Goal: Task Accomplishment & Management: Manage account settings

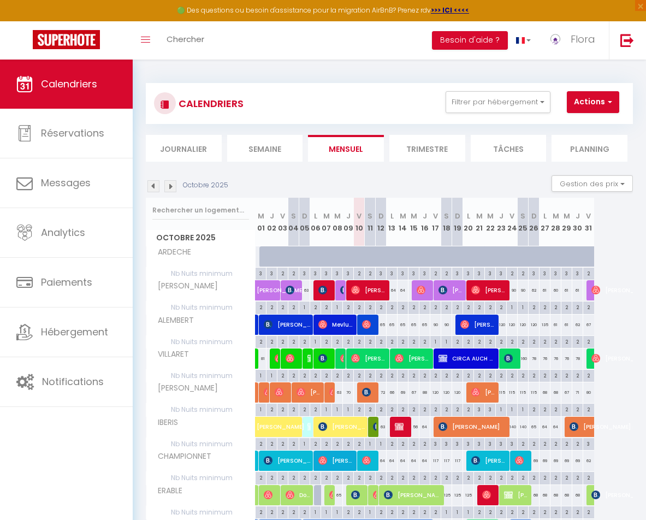
select select
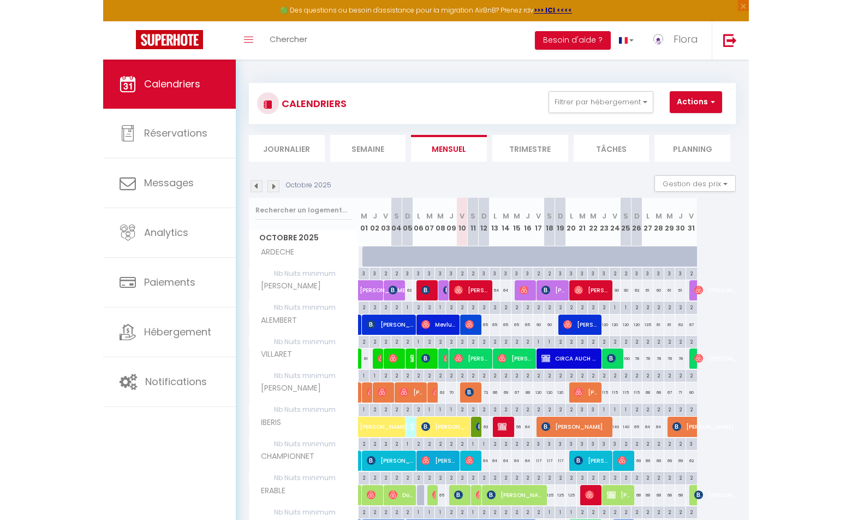
scroll to position [59, 0]
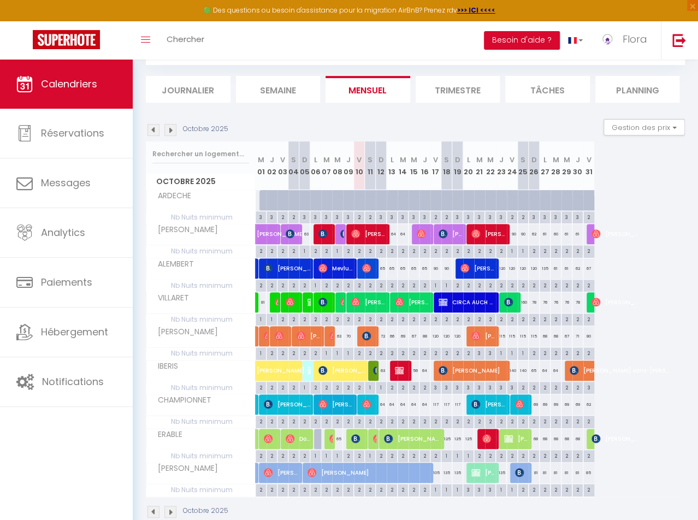
select select
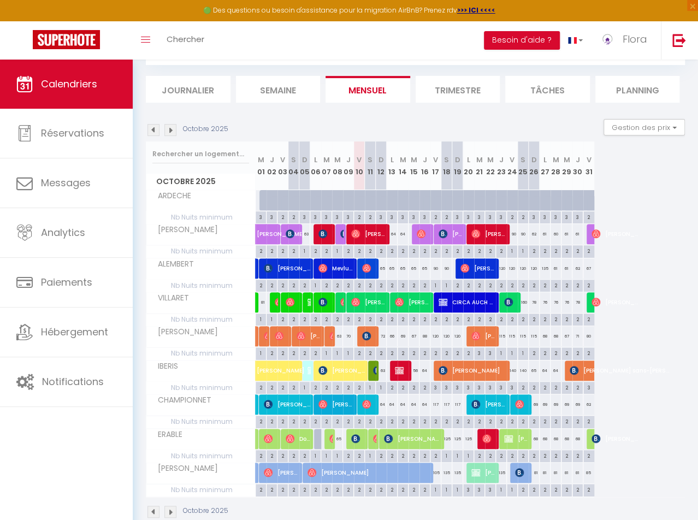
select select
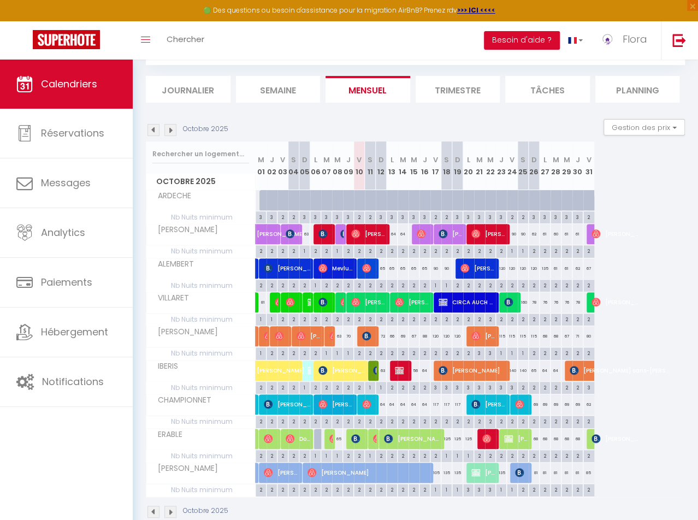
select select
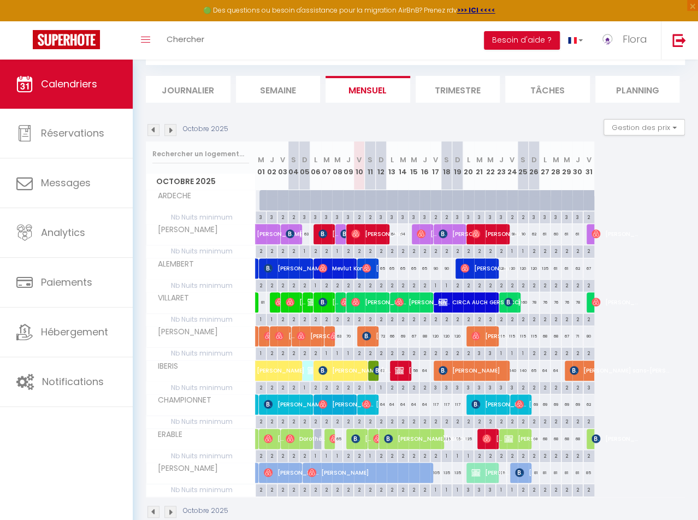
select select
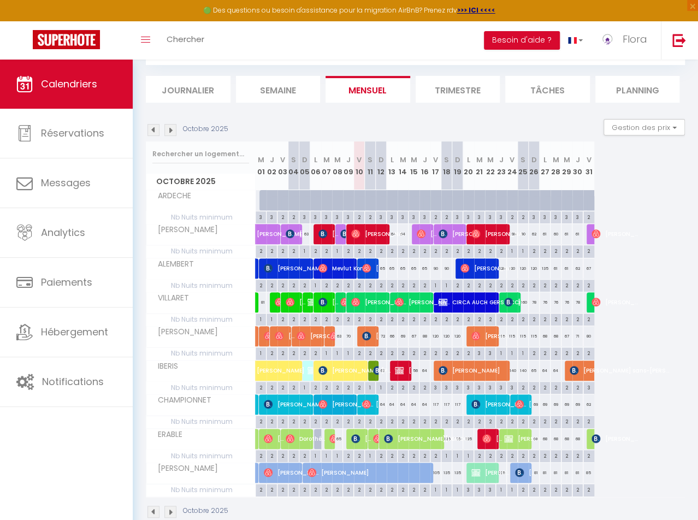
select select
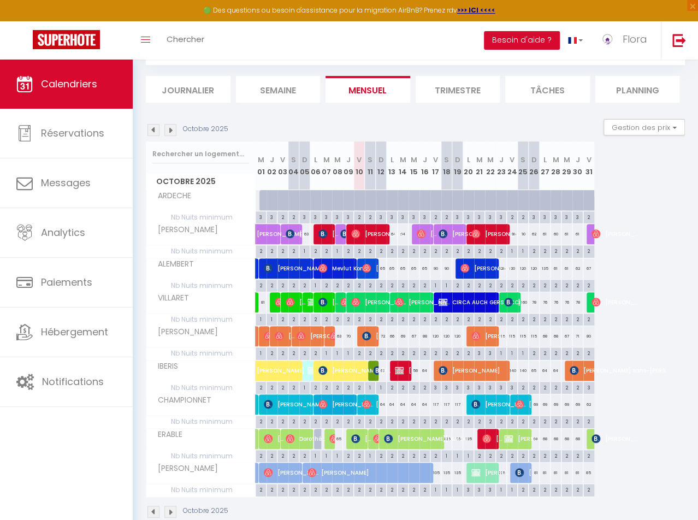
select select
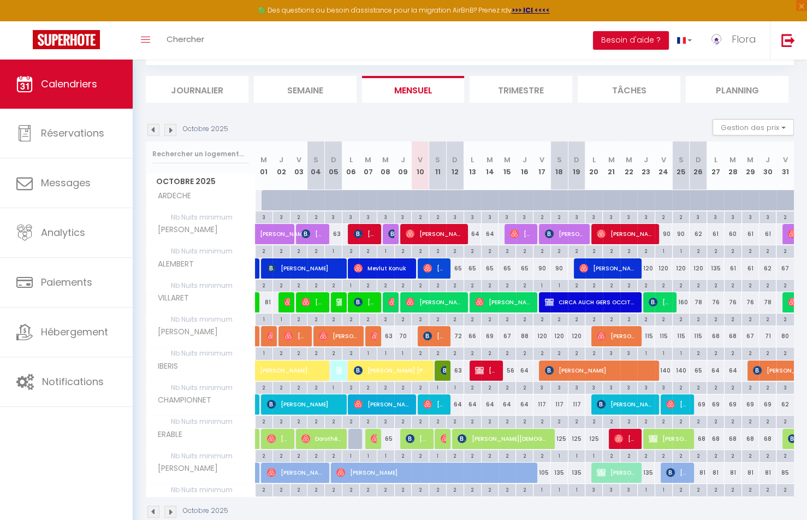
select select
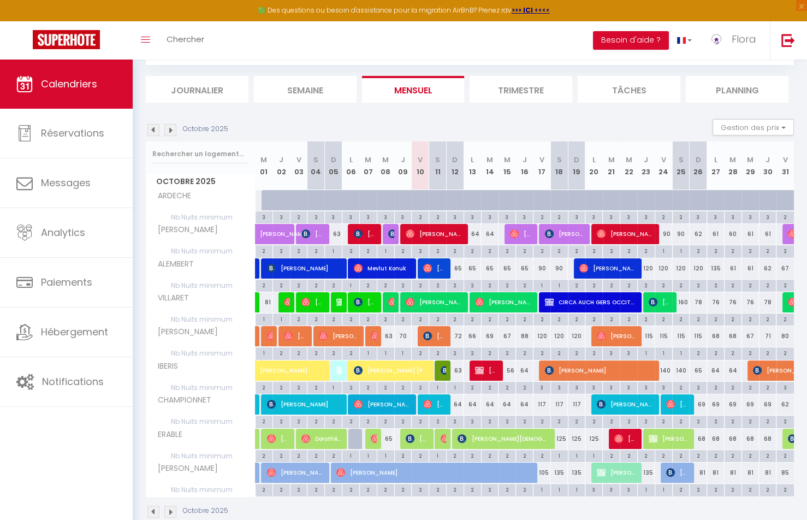
select select
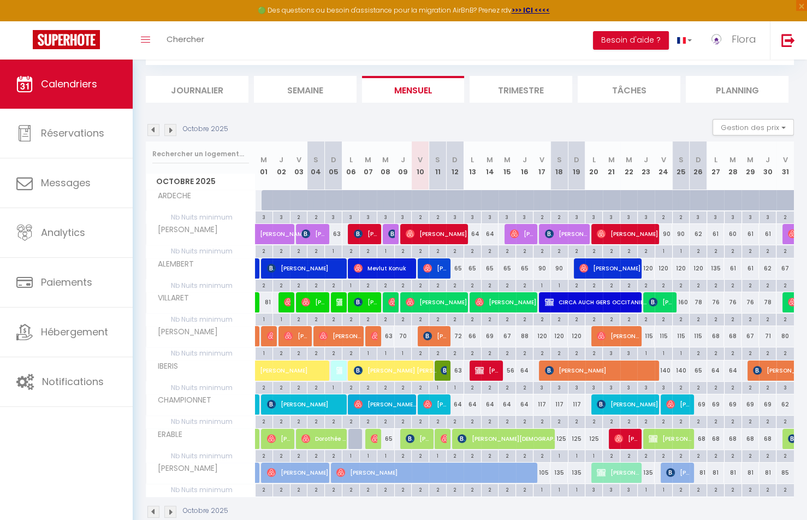
select select
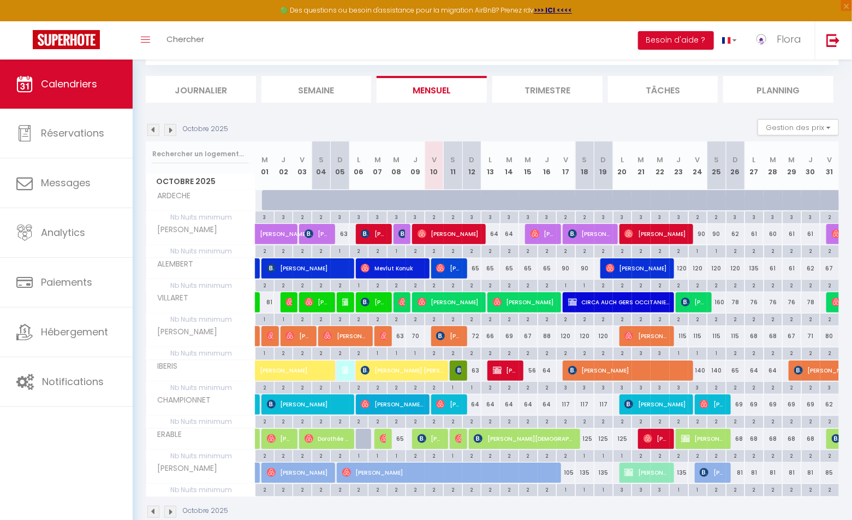
click at [503, 363] on span "[PERSON_NAME] SANS [PERSON_NAME]" at bounding box center [506, 370] width 26 height 21
select select "OK"
select select "KO"
select select "0"
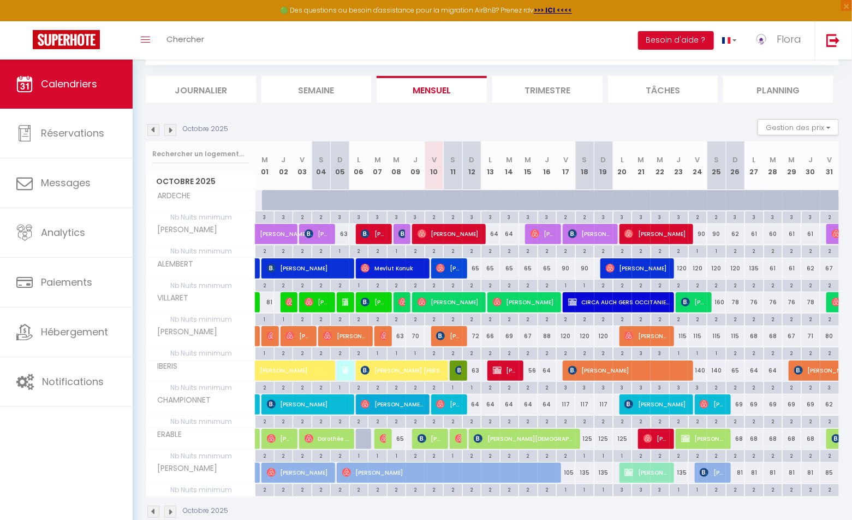
select select "1"
select select
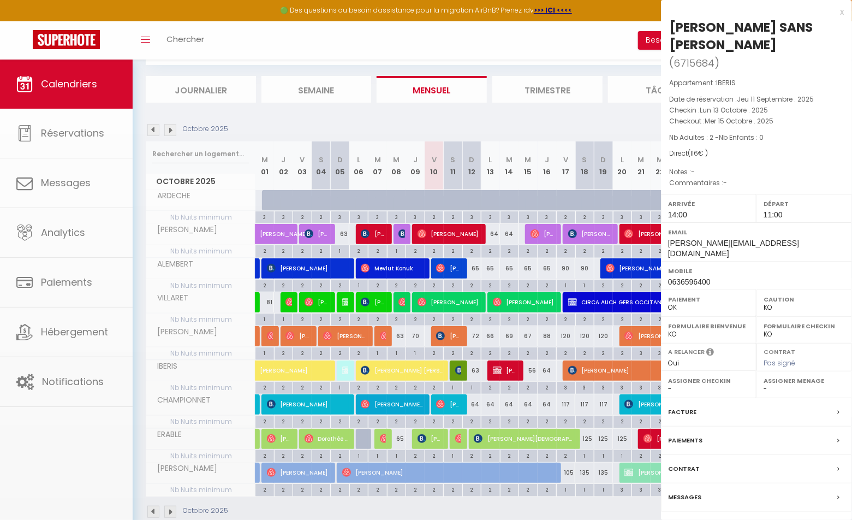
select select "33852"
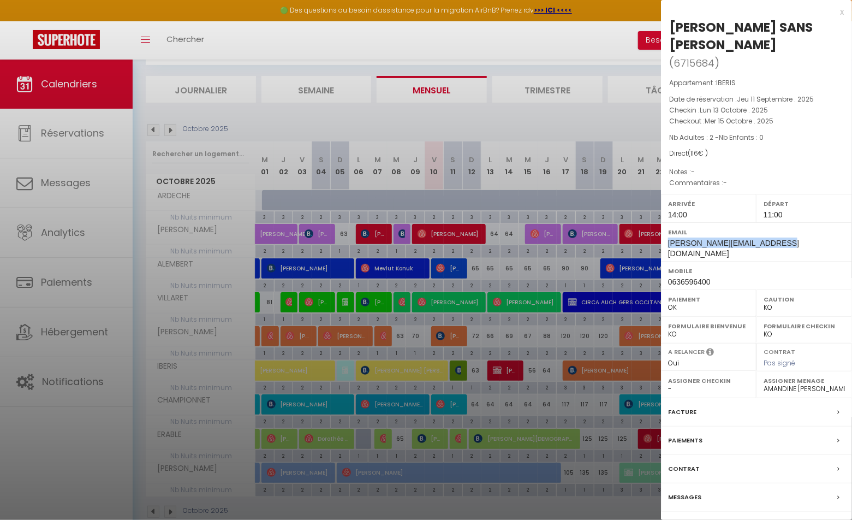
drag, startPoint x: 772, startPoint y: 207, endPoint x: 665, endPoint y: 208, distance: 107.5
click at [645, 222] on div "Email [PERSON_NAME][EMAIL_ADDRESS][DOMAIN_NAME]" at bounding box center [756, 241] width 191 height 39
copy span "[PERSON_NAME][EMAIL_ADDRESS][DOMAIN_NAME]"
click at [645, 13] on div "x" at bounding box center [752, 11] width 183 height 13
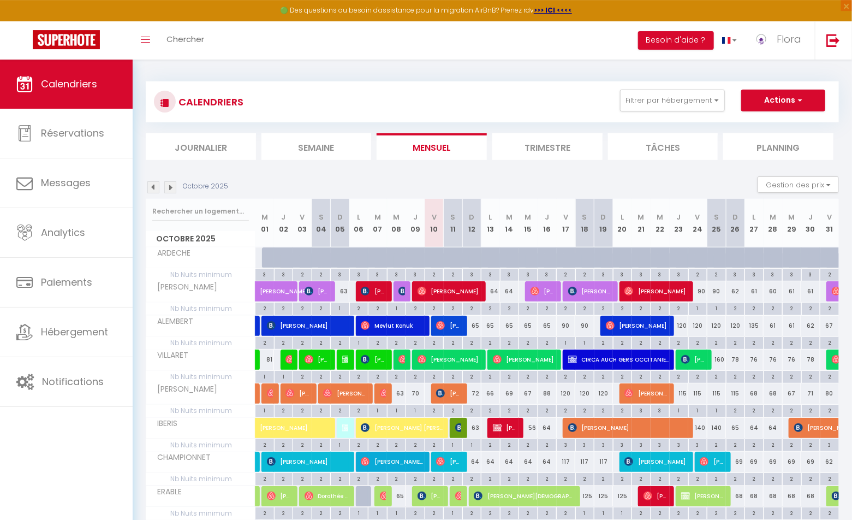
scroll to position [0, 0]
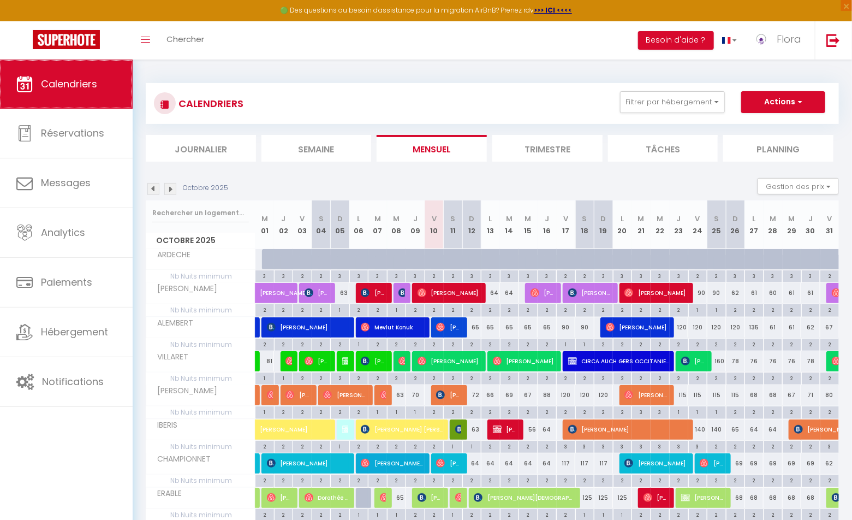
click at [80, 82] on span "Calendriers" at bounding box center [69, 84] width 56 height 14
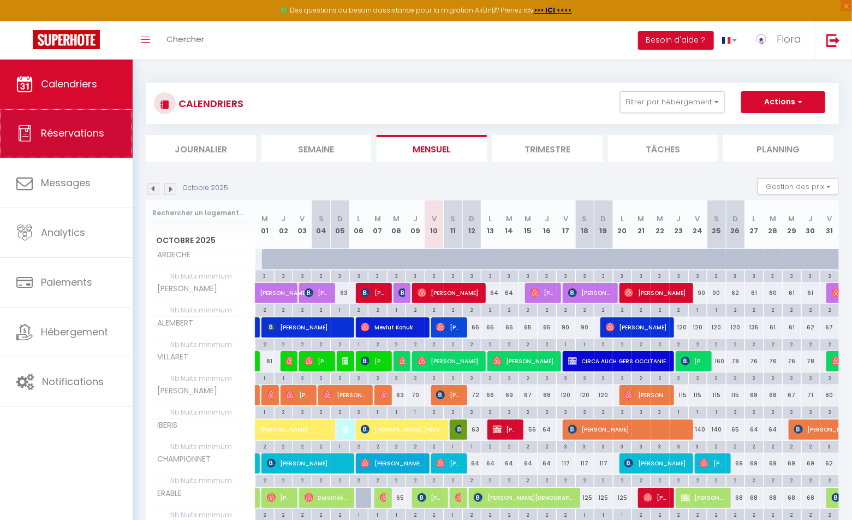
click at [81, 141] on link "Réservations" at bounding box center [66, 133] width 133 height 49
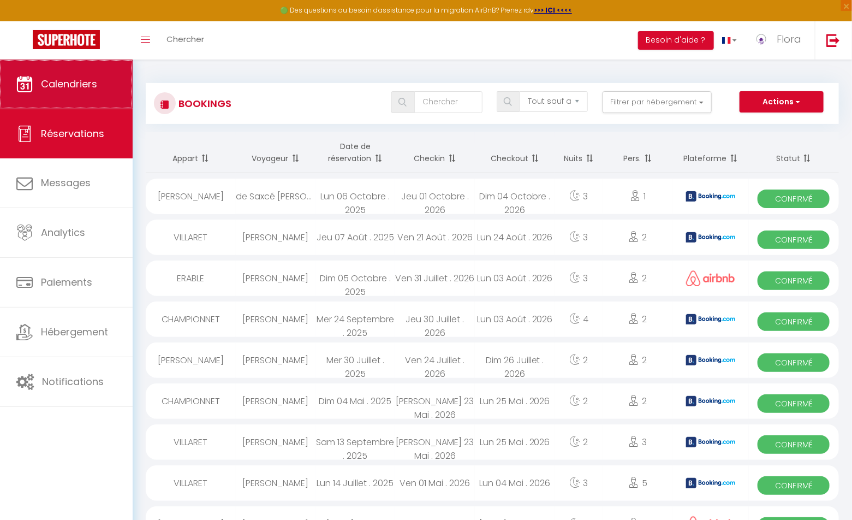
click at [82, 103] on link "Calendriers" at bounding box center [66, 84] width 133 height 49
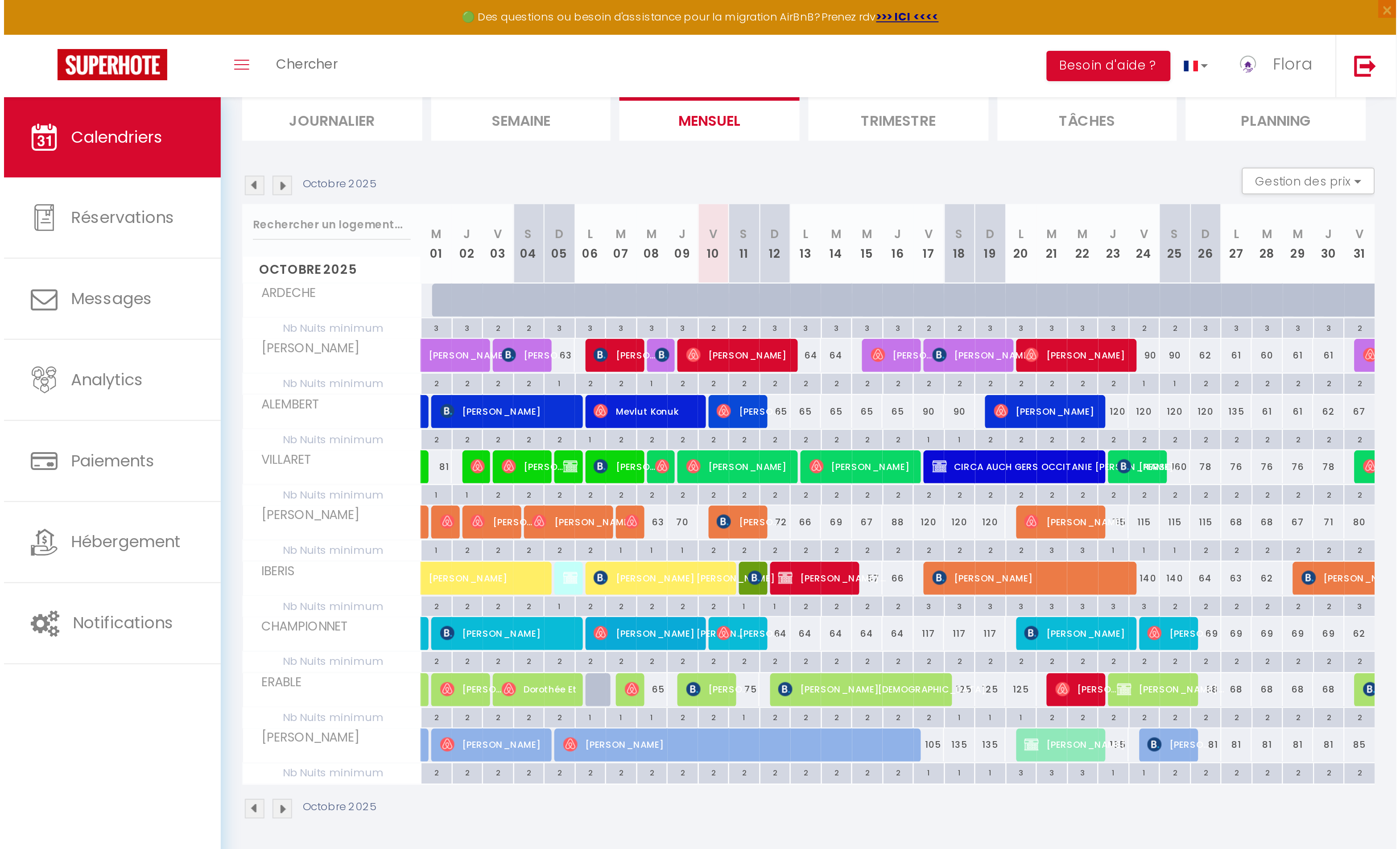
scroll to position [48, 0]
